Goal: Transaction & Acquisition: Purchase product/service

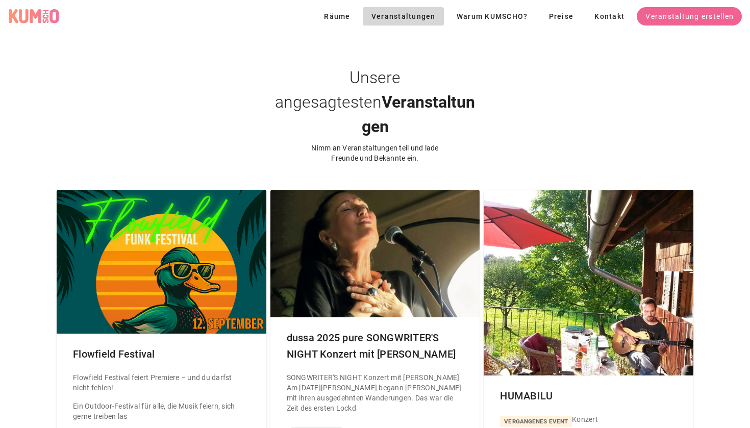
click at [184, 78] on div "Unsere angesagtesten Veranstaltungen Nimm an Veranstaltungen teil und lade Freu…" at bounding box center [375, 98] width 750 height 131
click at [28, 16] on div "KUMSCHO Logo" at bounding box center [33, 16] width 51 height 15
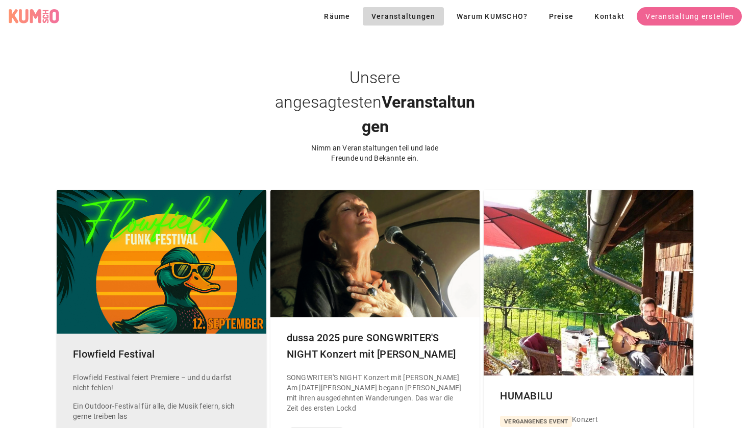
click at [140, 223] on div at bounding box center [162, 262] width 210 height 144
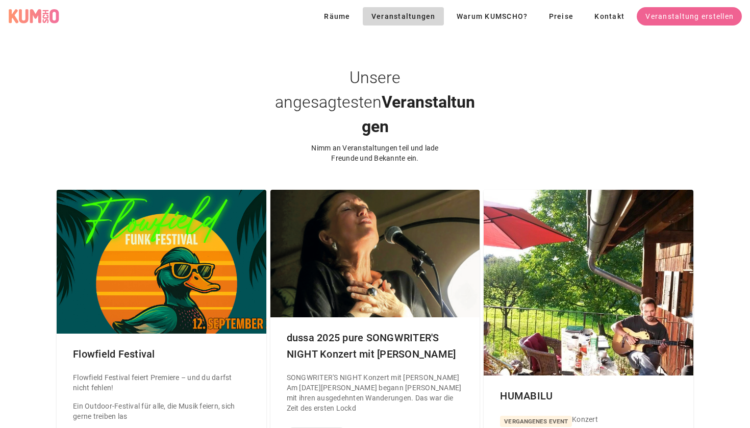
click at [48, 13] on div "KUMSCHO Logo" at bounding box center [33, 16] width 51 height 15
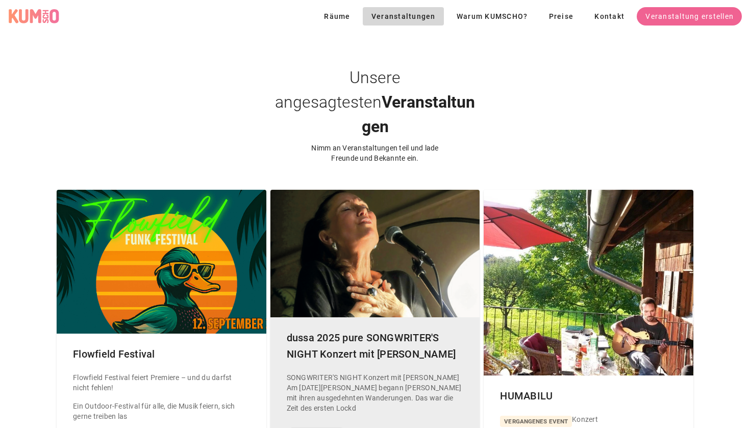
click at [365, 373] on div "SONGWRITER'S NIGHT Konzert mit [PERSON_NAME] Am [DATE][PERSON_NAME] begann [PER…" at bounding box center [375, 393] width 177 height 41
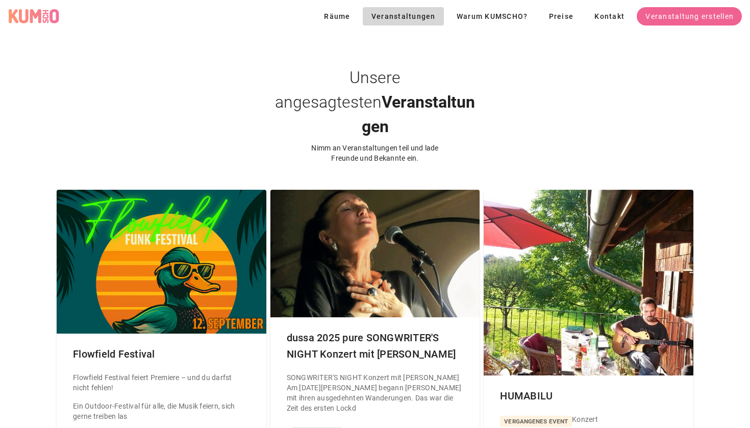
click at [219, 103] on div "Unsere angesagtesten Veranstaltungen Nimm an Veranstaltungen teil und lade Freu…" at bounding box center [375, 98] width 750 height 131
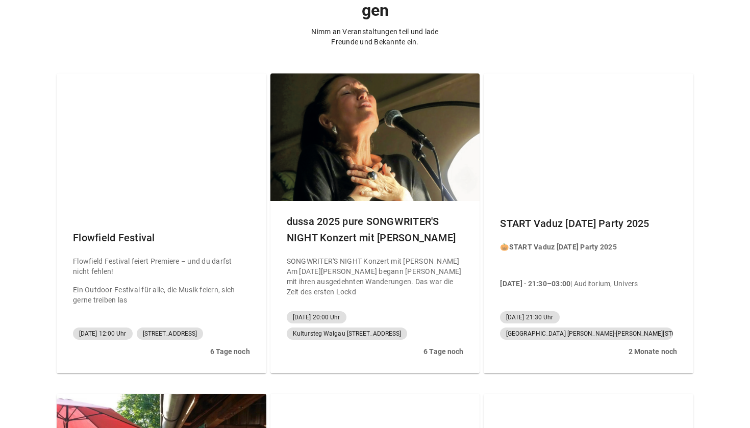
scroll to position [113, 0]
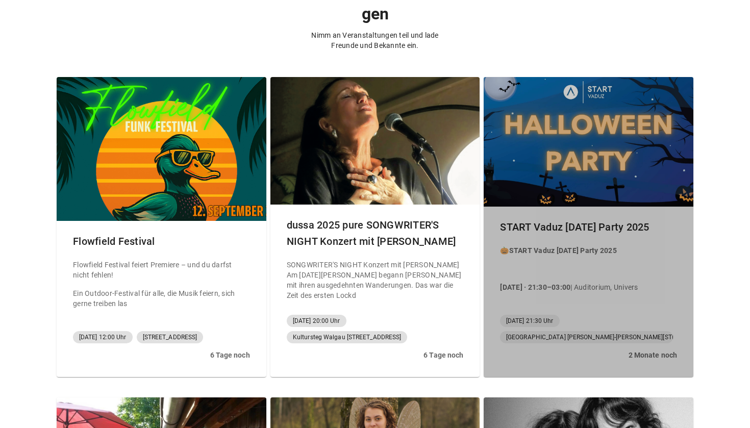
click at [569, 117] on div at bounding box center [589, 142] width 210 height 130
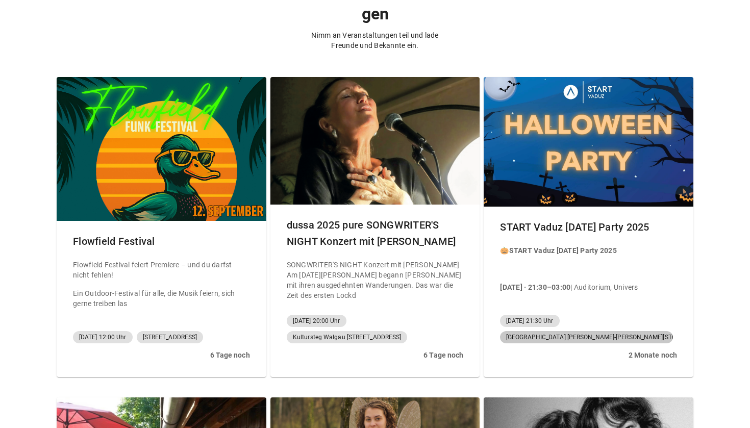
click at [576, 331] on span "Universität Liechtenstein Fürst-Franz-Josef-Strasse 9490 Vaduz Liechtenstein" at bounding box center [586, 337] width 161 height 12
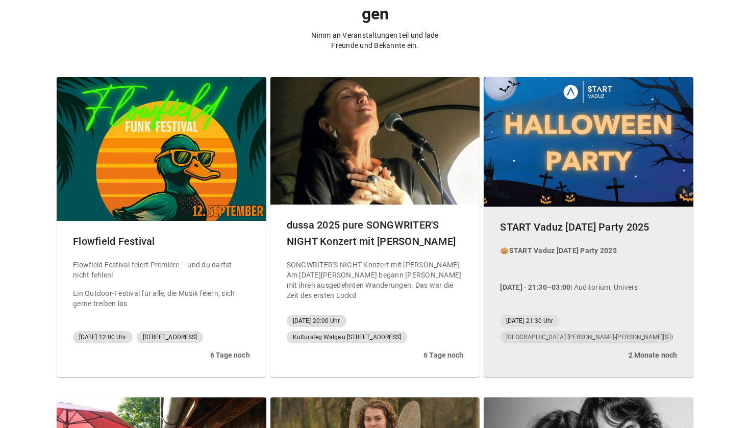
click at [645, 351] on b "2 Monate noch" at bounding box center [653, 355] width 48 height 8
click at [563, 211] on div "START Vaduz Halloween Party 2025" at bounding box center [588, 227] width 193 height 33
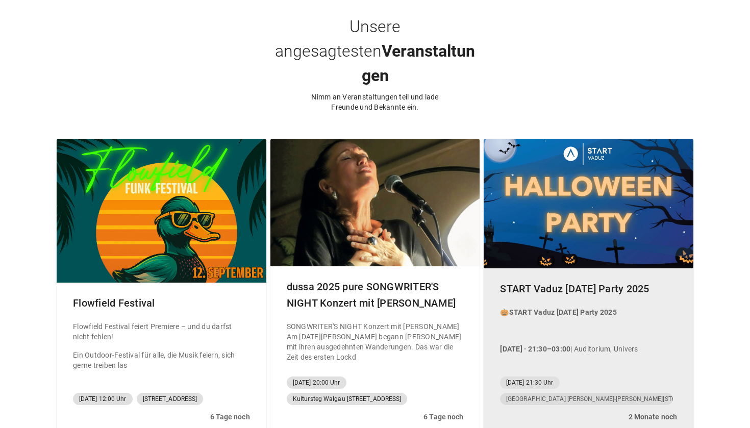
scroll to position [110, 0]
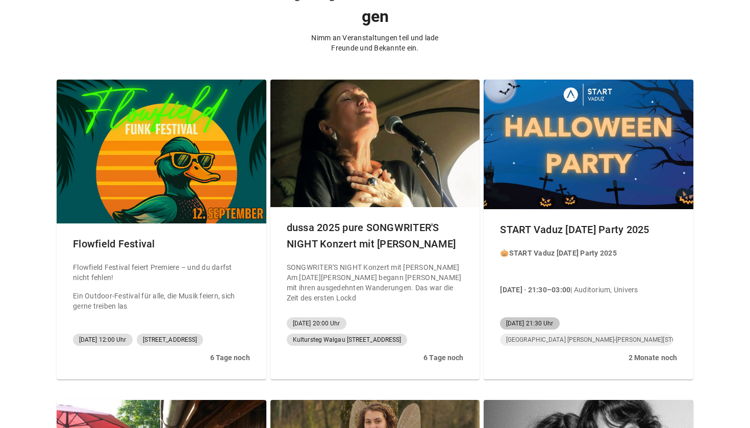
click at [538, 318] on span "25.10.2025, 21:30 Uhr" at bounding box center [529, 324] width 47 height 12
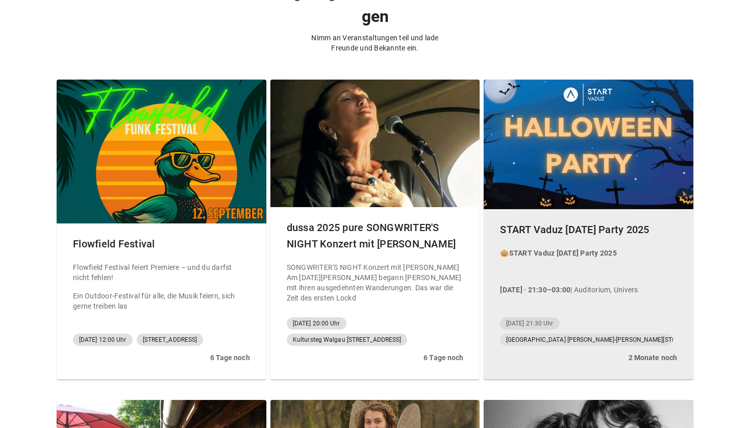
click at [548, 249] on strong "START Vaduz Halloween Party 2025" at bounding box center [563, 253] width 108 height 8
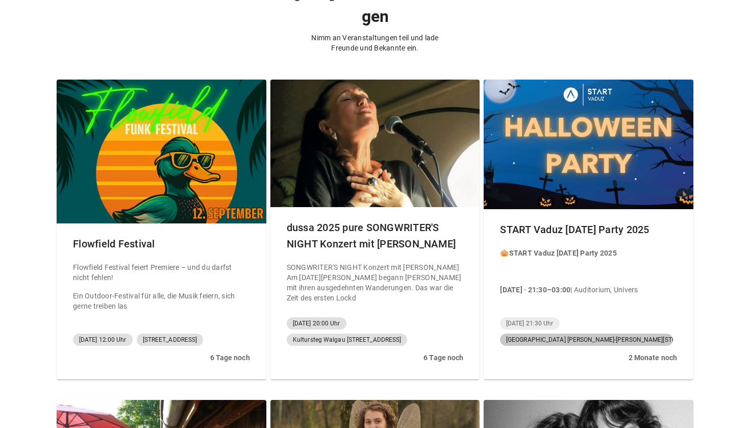
click at [570, 334] on span "Universität Liechtenstein Fürst-Franz-Josef-Strasse 9490 Vaduz Liechtenstein" at bounding box center [586, 340] width 161 height 12
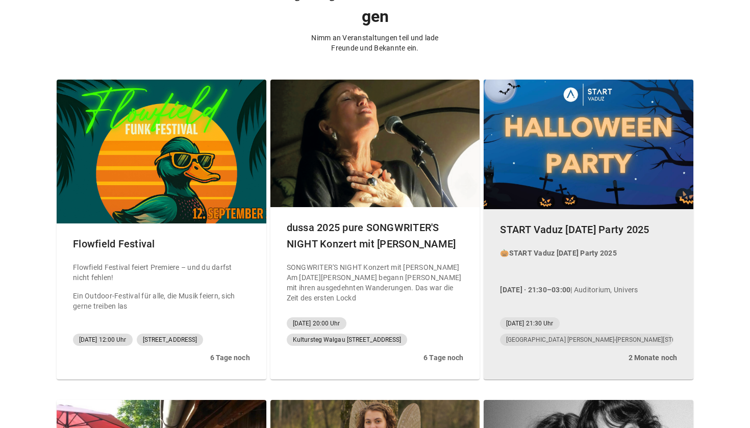
click at [551, 313] on div "25.10.2025, 21:30 Uhr Universität Liechtenstein Fürst-Franz-Josef-Strasse 9490 …" at bounding box center [588, 331] width 177 height 37
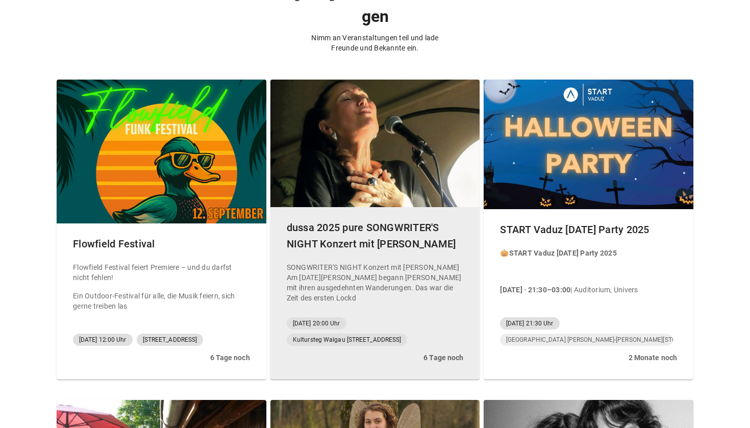
click at [383, 271] on div "SONGWRITER'S NIGHT Konzert mit [PERSON_NAME] Am [DATE][PERSON_NAME] begann [PER…" at bounding box center [375, 282] width 177 height 41
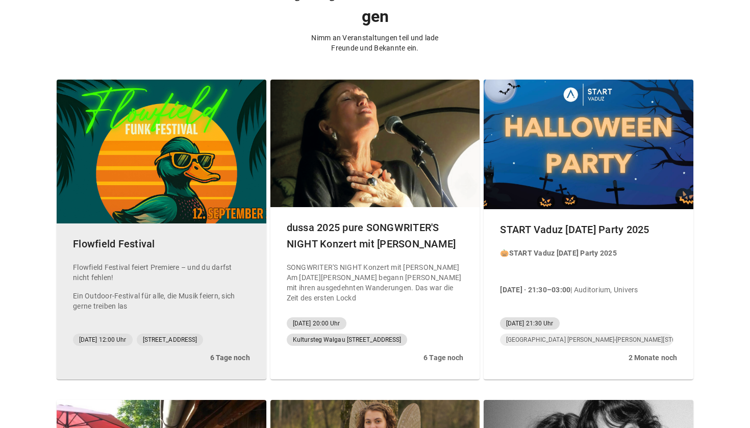
click at [169, 262] on p "Flowfield Festival feiert Premiere – und du darfst nicht fehlen!" at bounding box center [161, 272] width 177 height 20
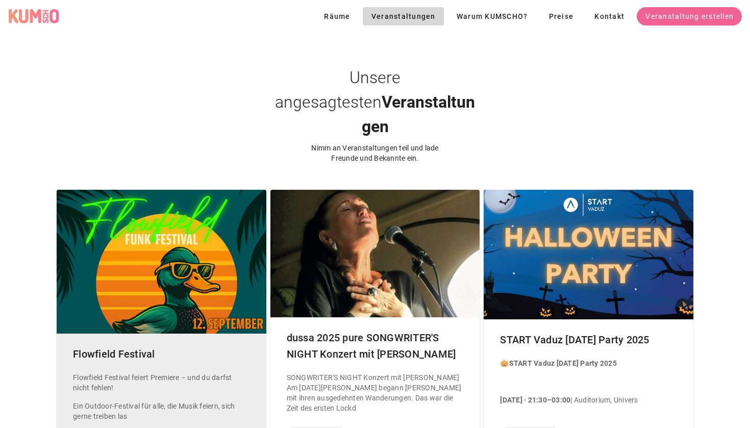
scroll to position [0, 0]
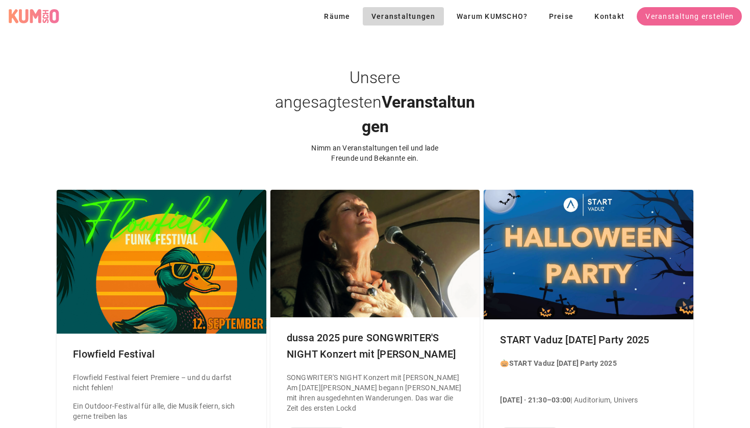
click at [38, 19] on div "KUMSCHO Logo" at bounding box center [33, 16] width 51 height 15
click at [229, 108] on div "Unsere angesagtesten Veranstaltungen Nimm an Veranstaltungen teil und lade Freu…" at bounding box center [375, 98] width 750 height 131
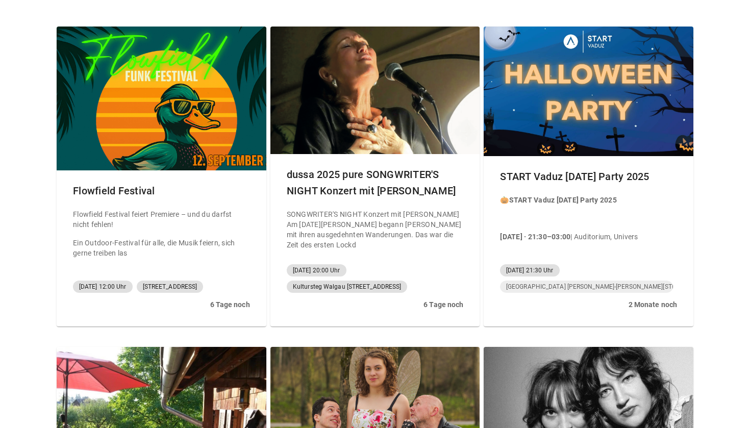
scroll to position [300, 0]
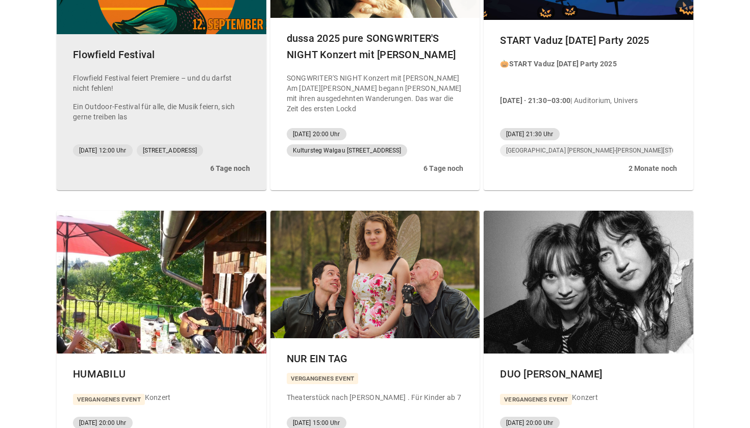
click at [228, 140] on div "12.09.2025, 12:00 Uhr Am Yachthafen 1, 6911 Lochau" at bounding box center [161, 150] width 177 height 20
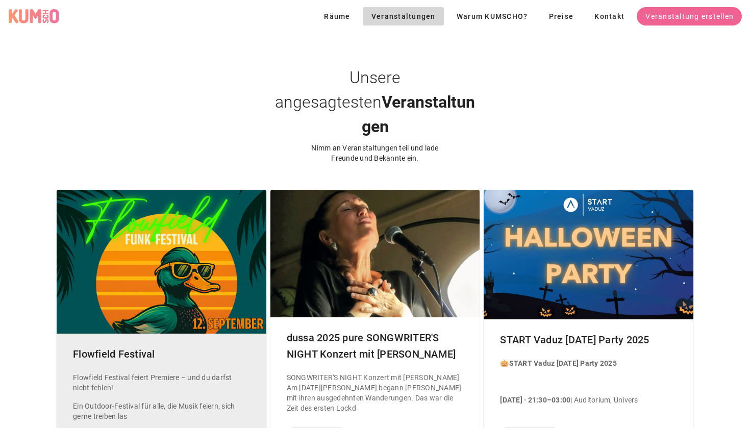
scroll to position [0, 0]
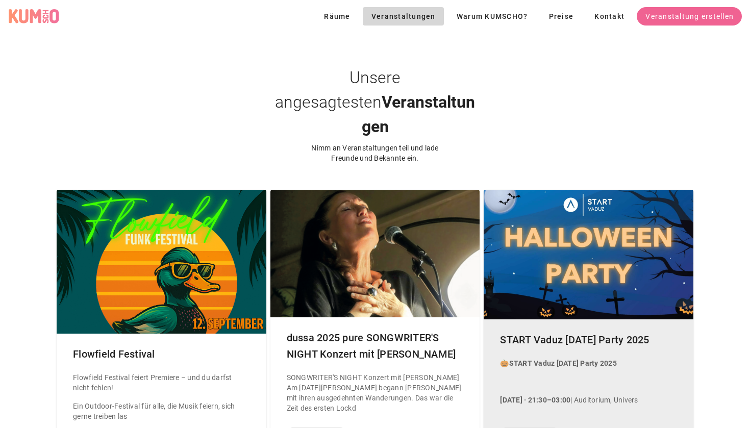
click at [611, 257] on div at bounding box center [589, 255] width 210 height 130
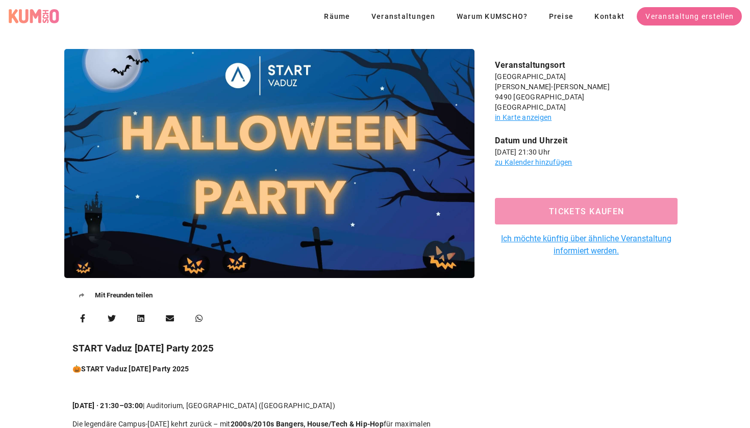
click at [612, 213] on span "Tickets kaufen" at bounding box center [586, 212] width 159 height 10
